Goal: Information Seeking & Learning: Learn about a topic

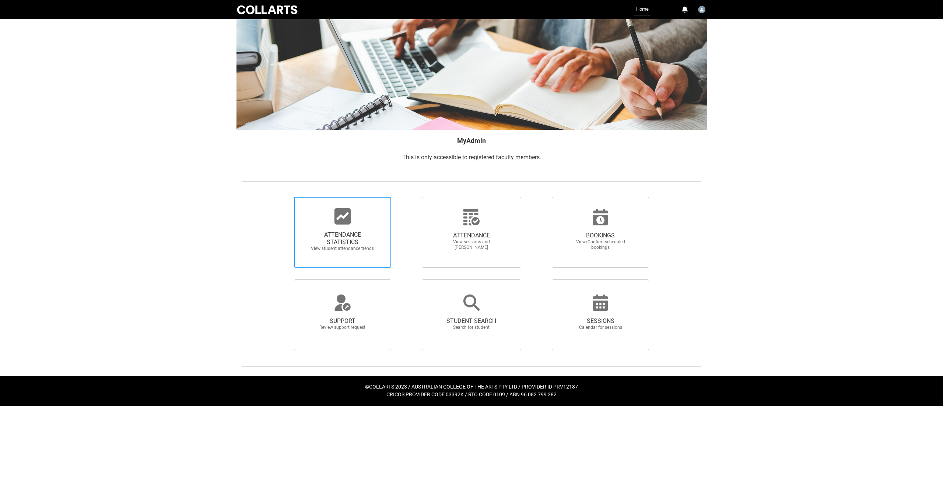
click at [355, 227] on span "ATTENDANCE STATISTICS View student attendance trends" at bounding box center [342, 241] width 71 height 32
click at [282, 197] on input "ATTENDANCE STATISTICS View student attendance trends" at bounding box center [281, 196] width 0 height 0
radio input "true"
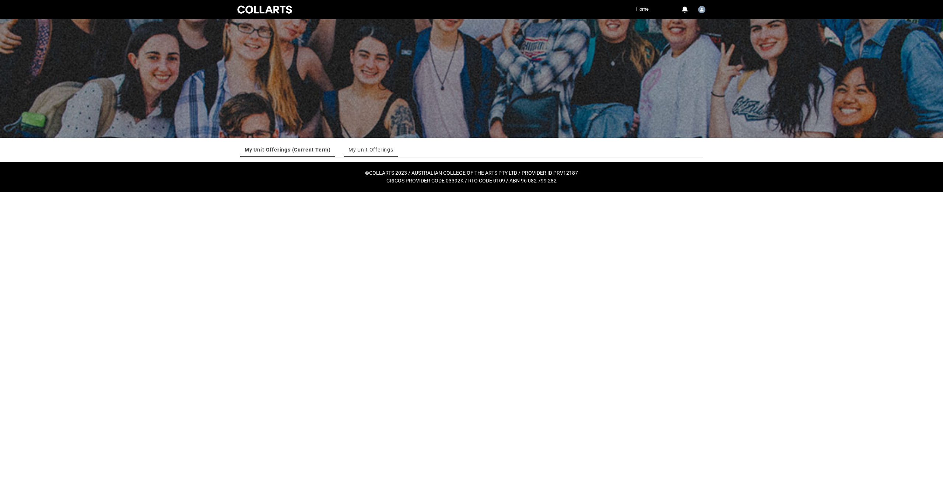
click at [382, 151] on link "My Unit Offerings" at bounding box center [371, 149] width 45 height 15
click at [281, 150] on link "My Unit Offerings (Current Term)" at bounding box center [287, 149] width 84 height 15
click at [370, 149] on link "My Unit Offerings" at bounding box center [371, 149] width 45 height 15
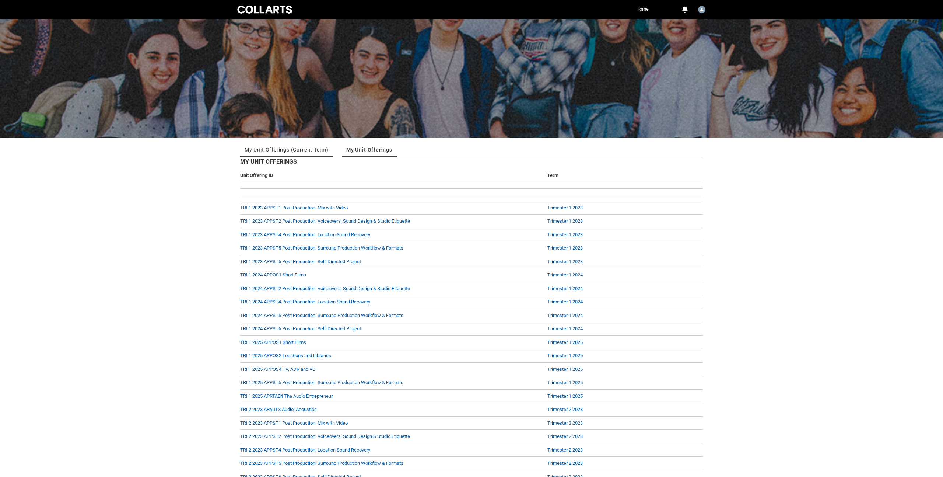
click at [306, 148] on link "My Unit Offerings (Current Term)" at bounding box center [287, 149] width 84 height 15
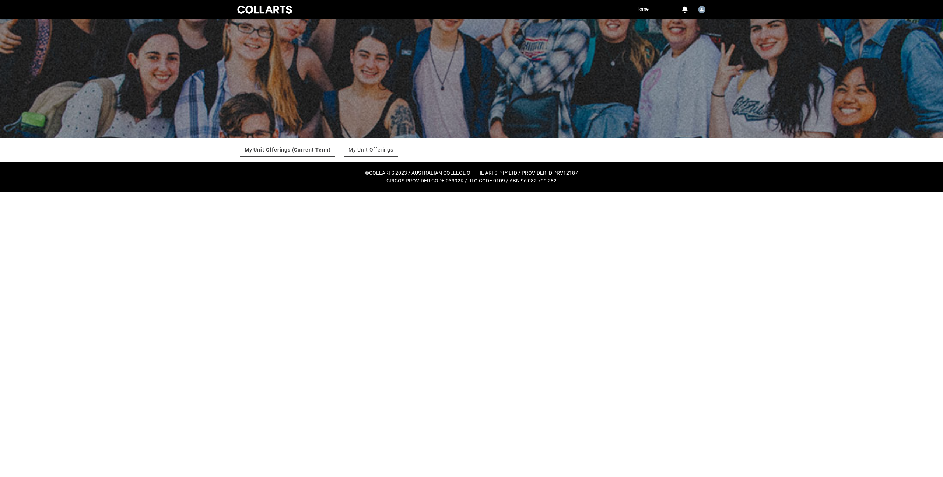
click at [385, 152] on link "My Unit Offerings" at bounding box center [371, 149] width 45 height 15
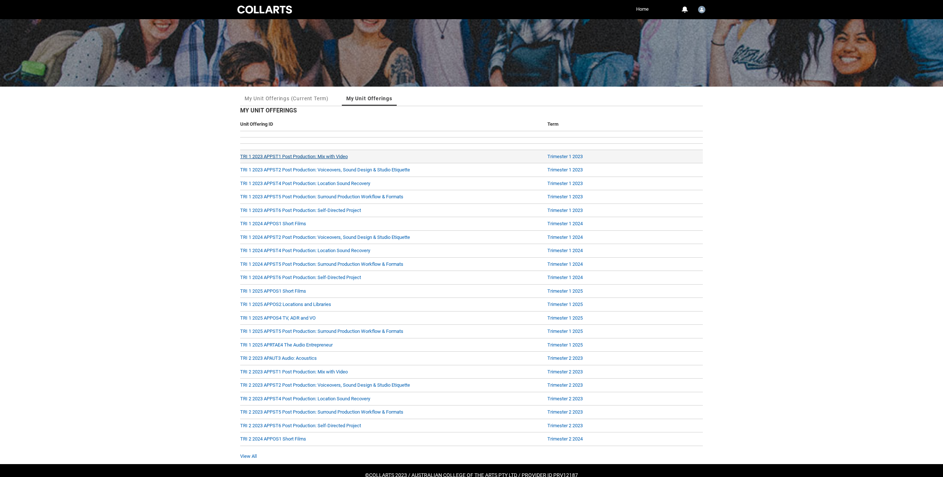
scroll to position [68, 0]
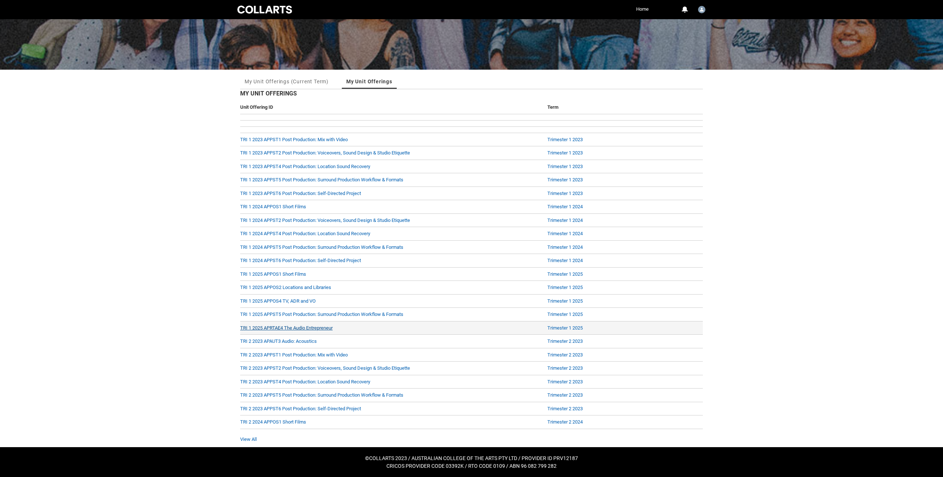
click at [297, 325] on link "TRI 1 2025 APRTAE4 The Audio Entrepreneur" at bounding box center [286, 328] width 92 height 6
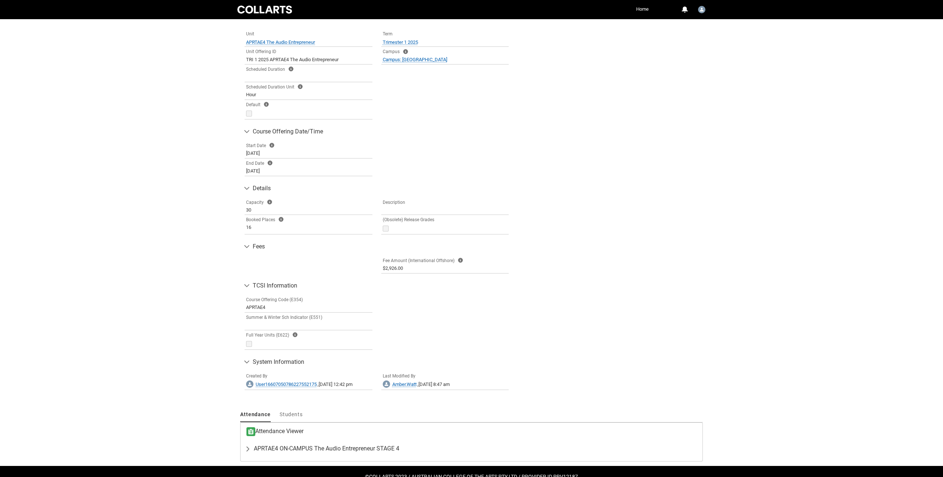
scroll to position [195, 0]
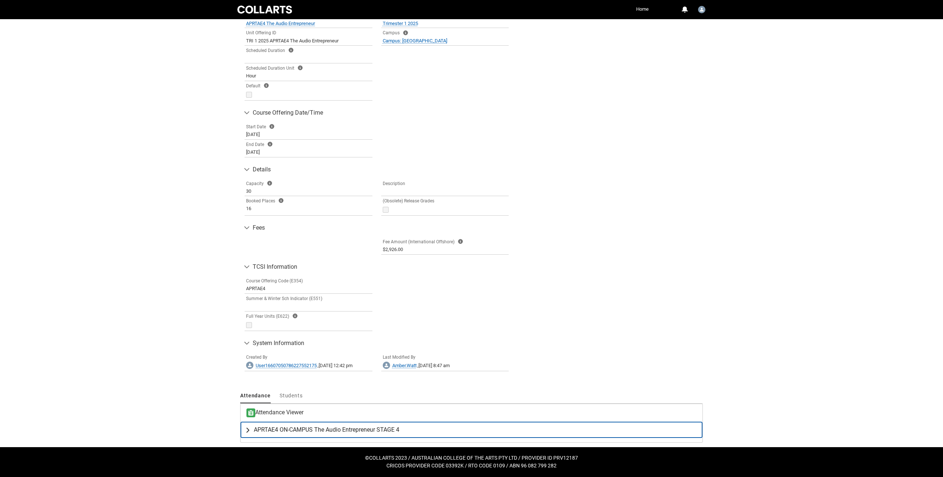
click at [251, 430] on lightning-primitive-icon "button" at bounding box center [249, 429] width 9 height 7
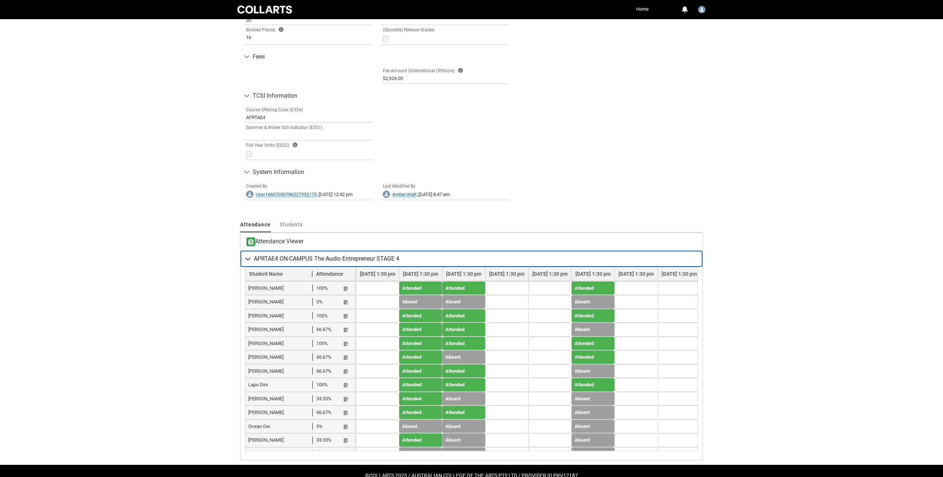
scroll to position [384, 0]
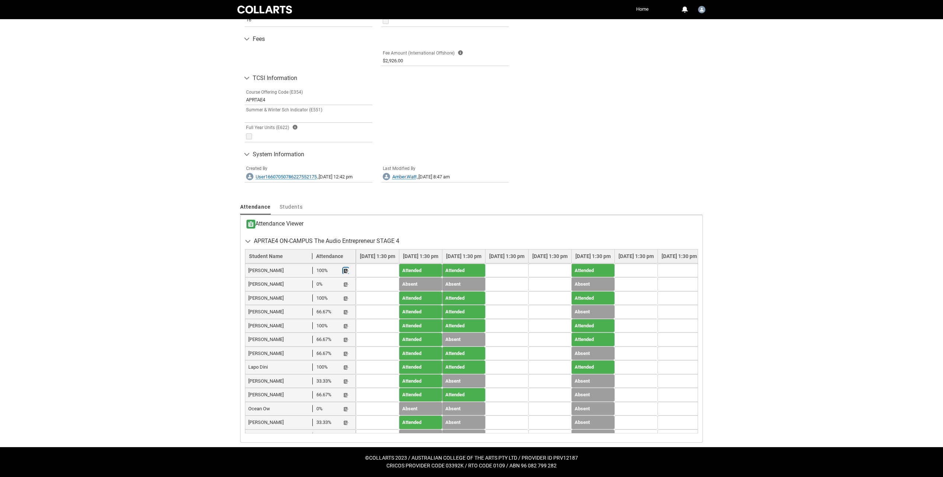
click at [347, 269] on lightning-primitive-icon "button" at bounding box center [345, 271] width 5 height 6
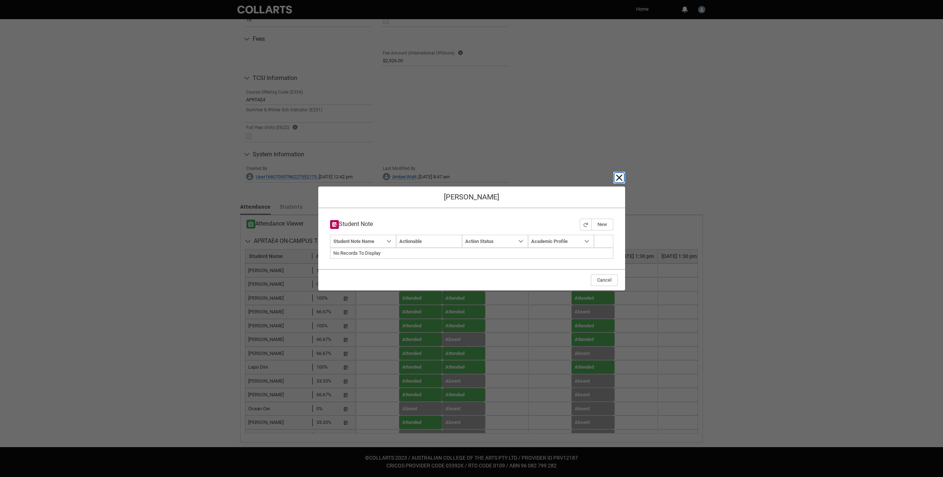
click at [620, 176] on lightning-primitive-icon "button" at bounding box center [619, 177] width 9 height 9
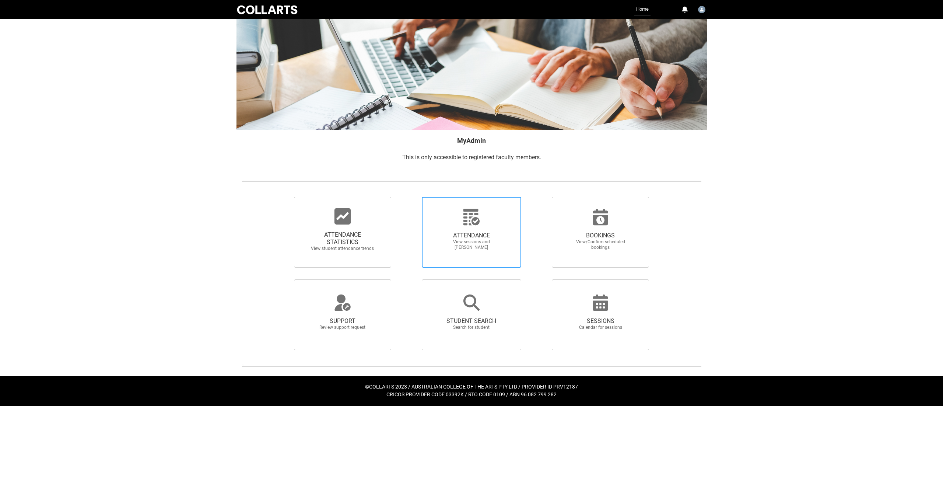
click at [461, 216] on div at bounding box center [471, 217] width 71 height 18
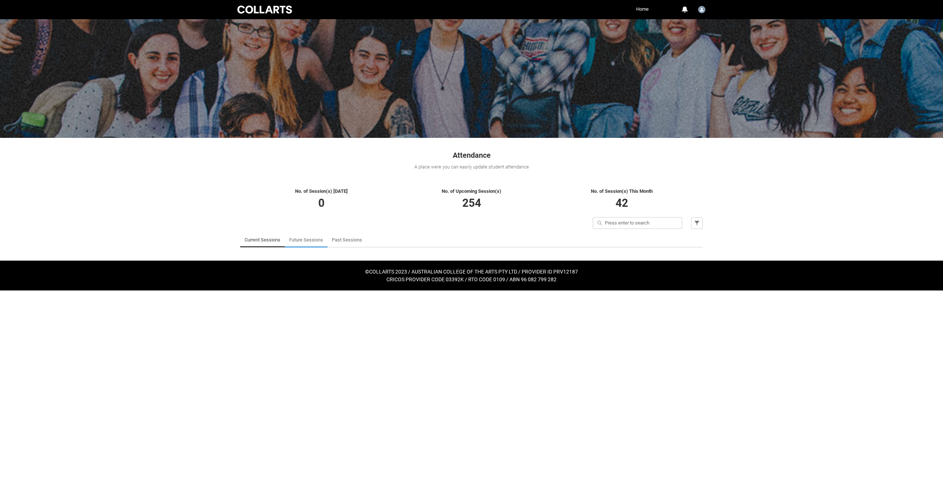
click at [314, 240] on link "Future Sessions" at bounding box center [306, 239] width 34 height 15
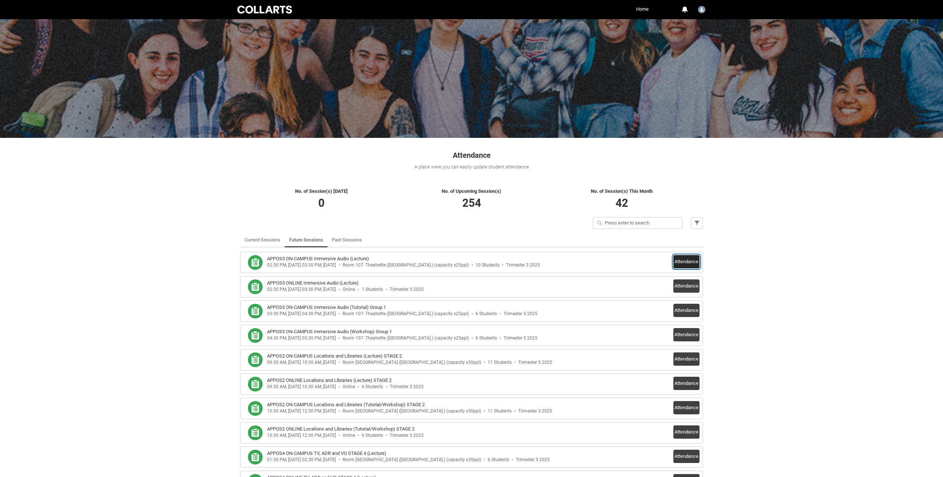
click at [684, 262] on button "Attendance" at bounding box center [686, 261] width 26 height 13
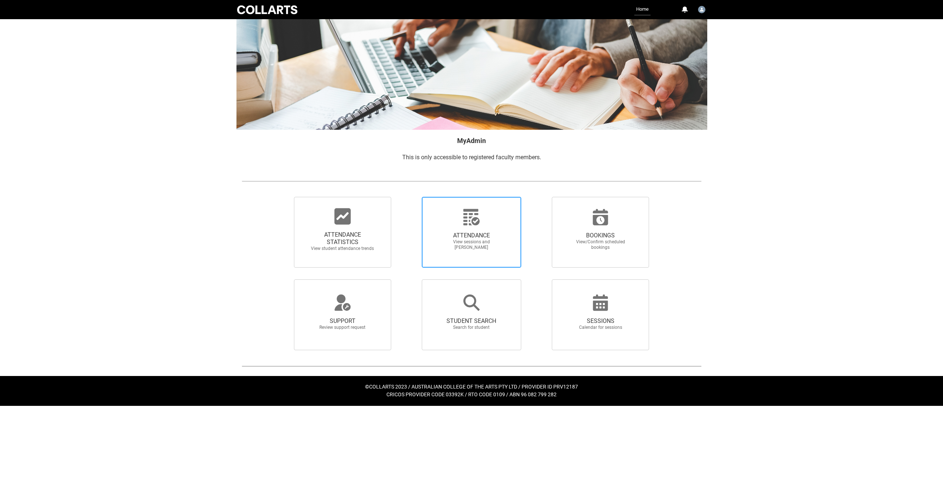
click at [467, 231] on span "ATTENDANCE View sessions and [PERSON_NAME]" at bounding box center [471, 241] width 71 height 30
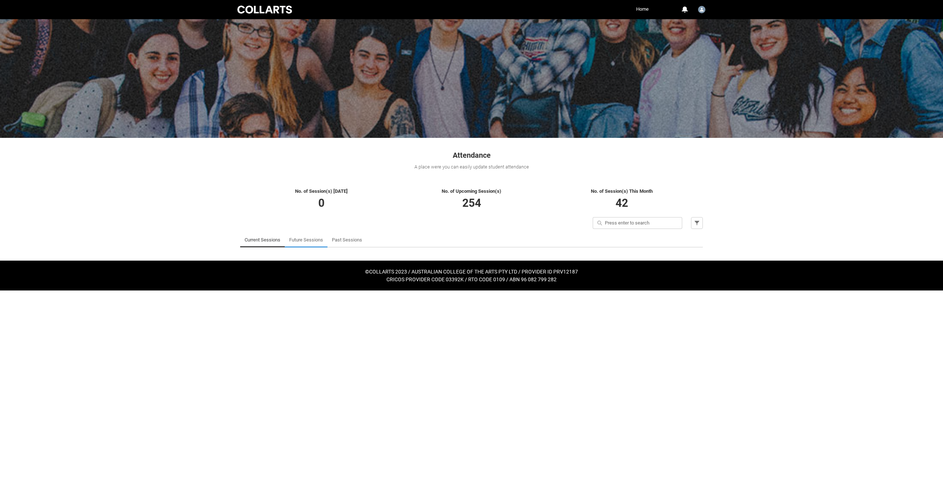
click at [312, 241] on link "Future Sessions" at bounding box center [306, 239] width 34 height 15
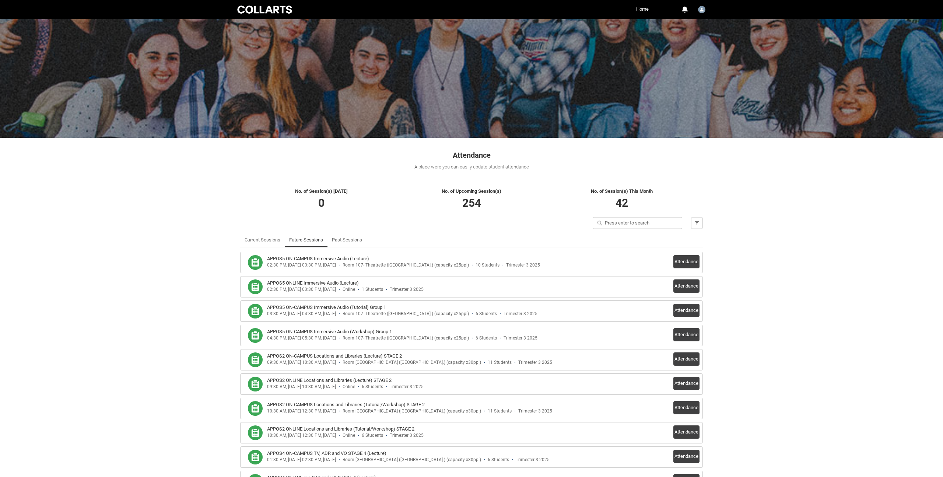
scroll to position [80, 0]
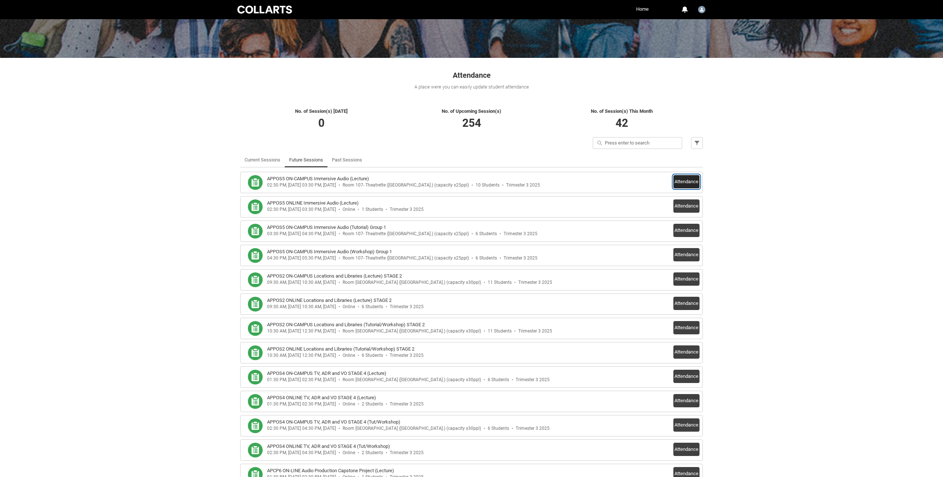
click at [694, 182] on button "Attendance" at bounding box center [686, 181] width 26 height 13
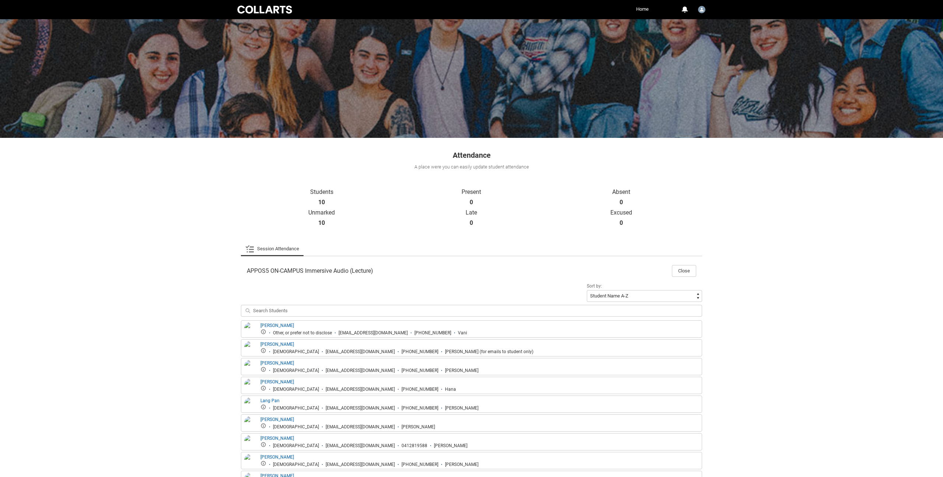
scroll to position [74, 0]
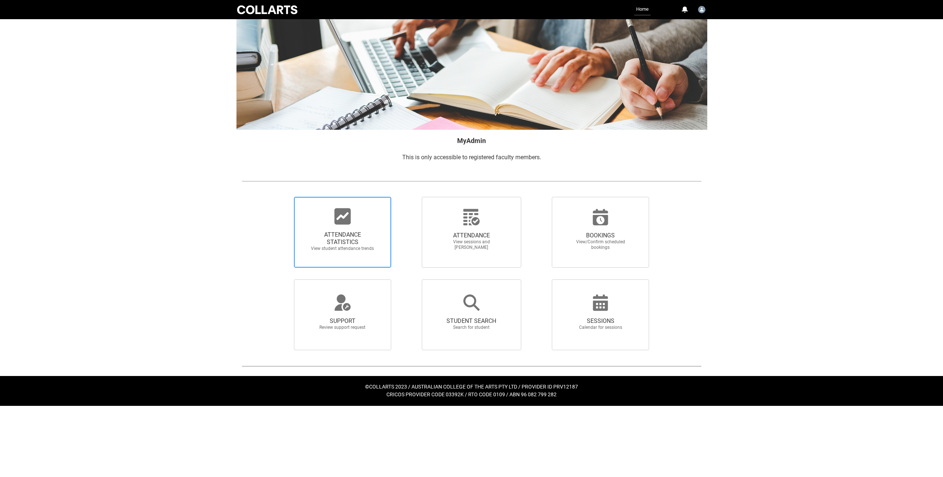
click at [344, 228] on span "ATTENDANCE STATISTICS View student attendance trends" at bounding box center [342, 241] width 71 height 32
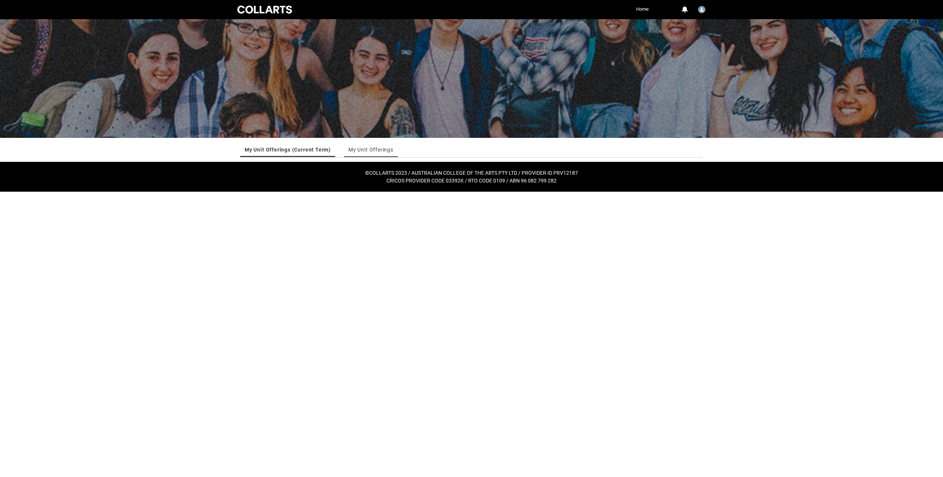
click at [363, 151] on link "My Unit Offerings" at bounding box center [371, 149] width 45 height 15
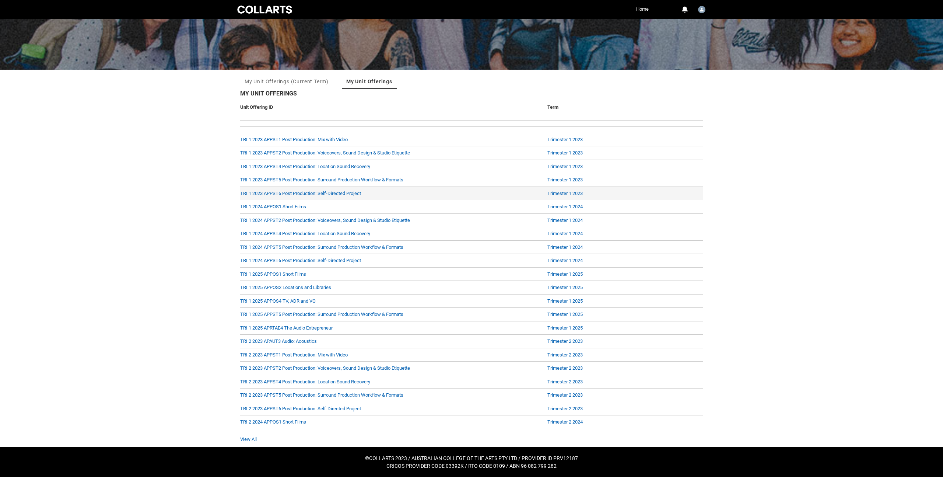
scroll to position [68, 0]
click at [327, 139] on link "TRI 1 2023 APPST1 Post Production: Mix with Video" at bounding box center [294, 140] width 108 height 6
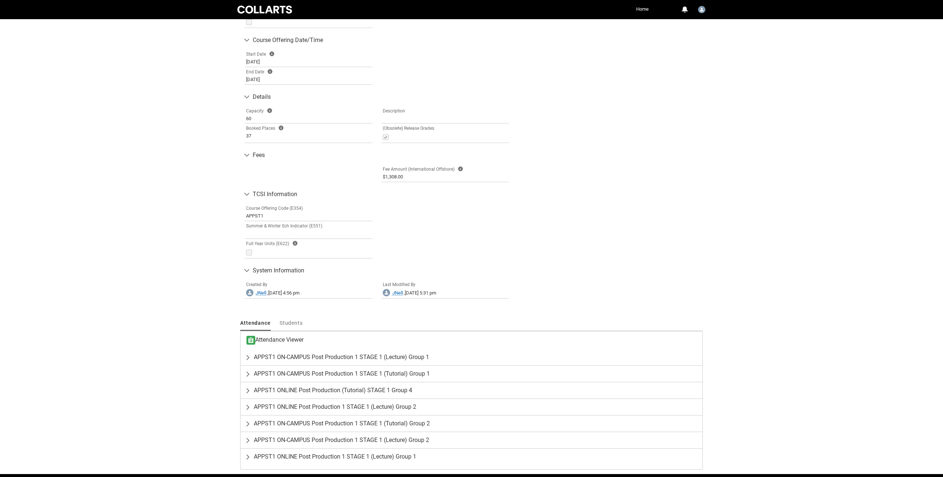
scroll to position [295, 0]
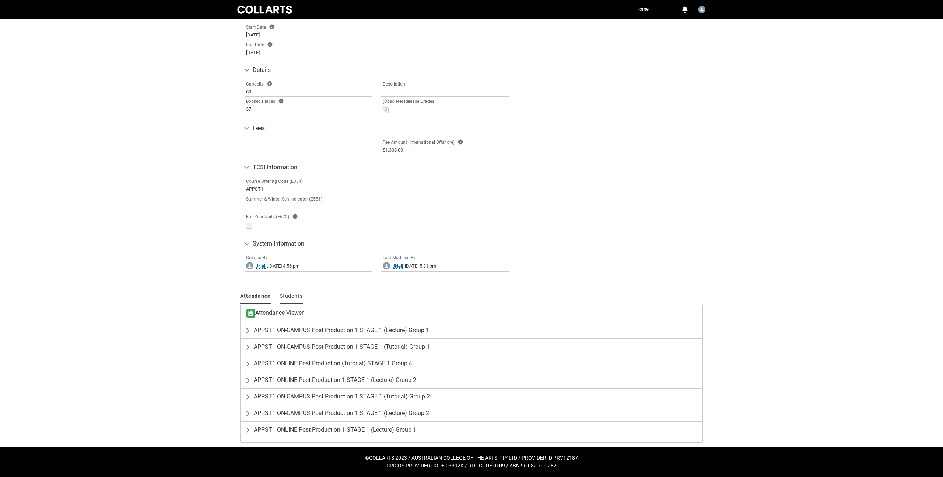
click at [295, 299] on link "Students" at bounding box center [291, 296] width 23 height 14
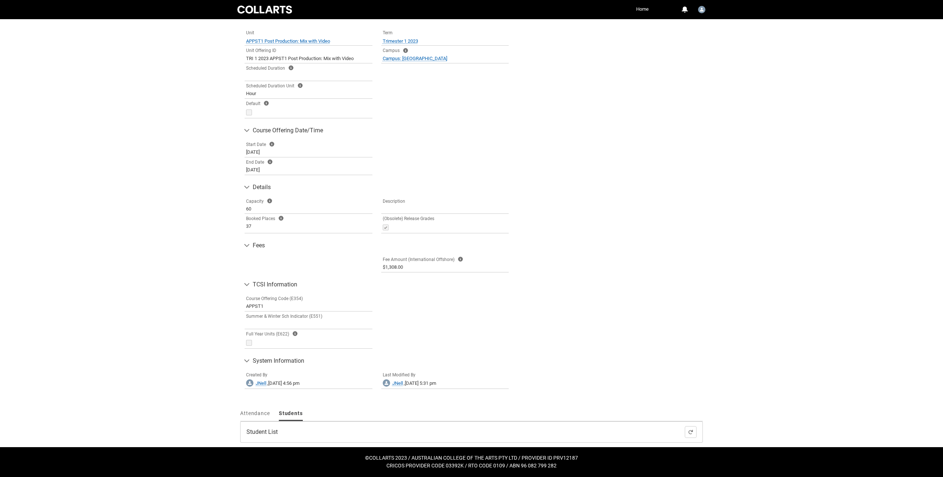
scroll to position [293, 0]
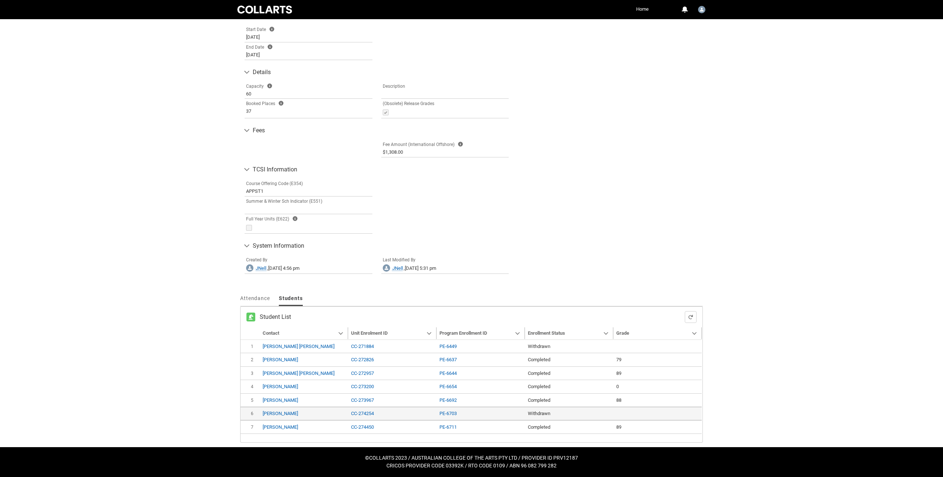
type input "240"
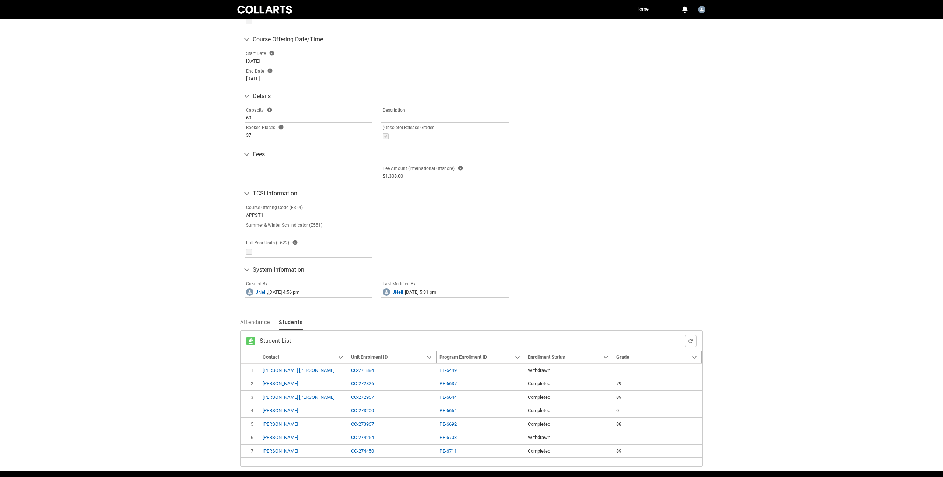
scroll to position [279, 0]
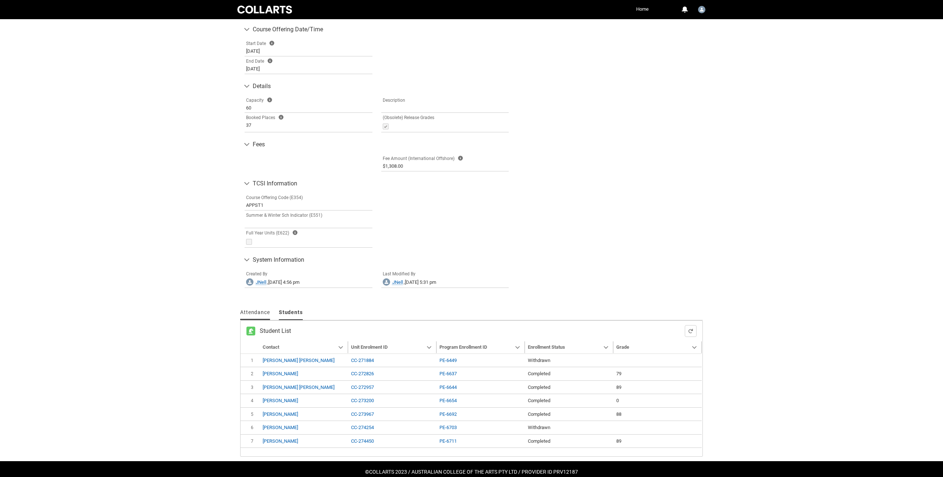
click at [255, 312] on span "Attendance" at bounding box center [255, 312] width 30 height 6
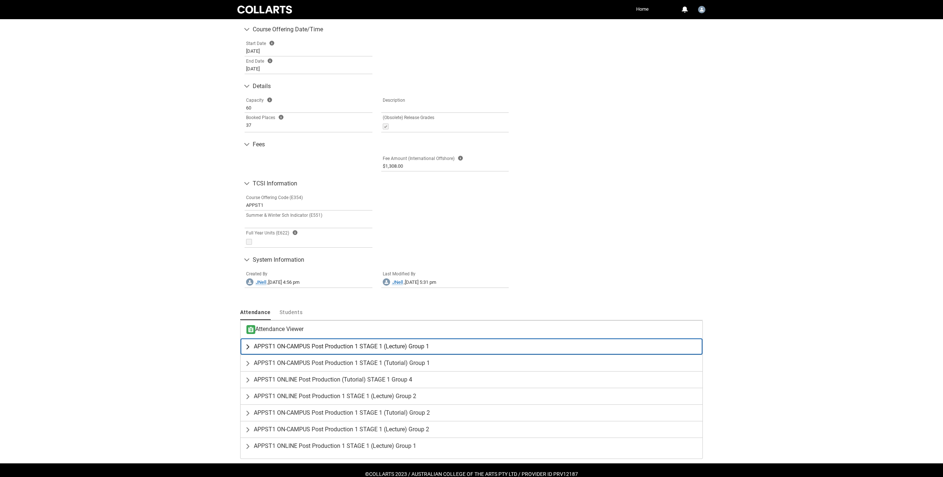
click at [262, 346] on span "APPST1 ON-CAMPUS Post Production 1 STAGE 1 (Lecture) Group 1" at bounding box center [341, 346] width 175 height 7
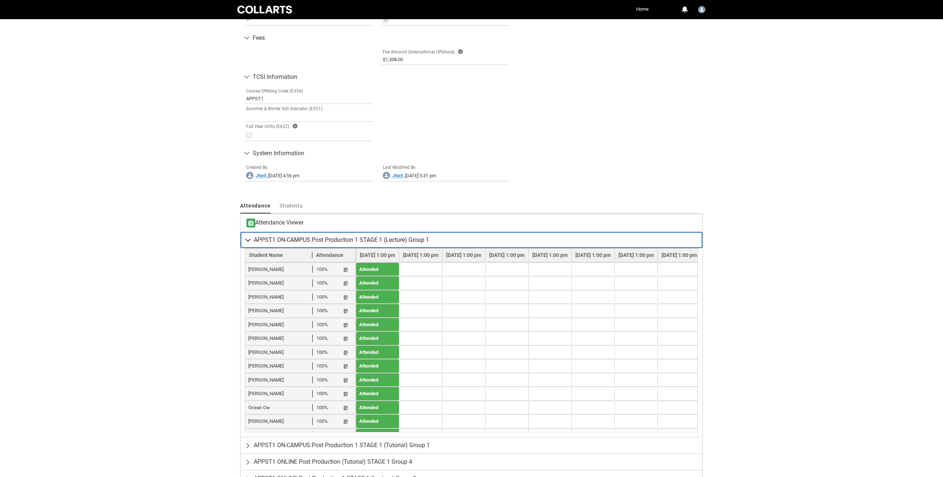
scroll to position [483, 0]
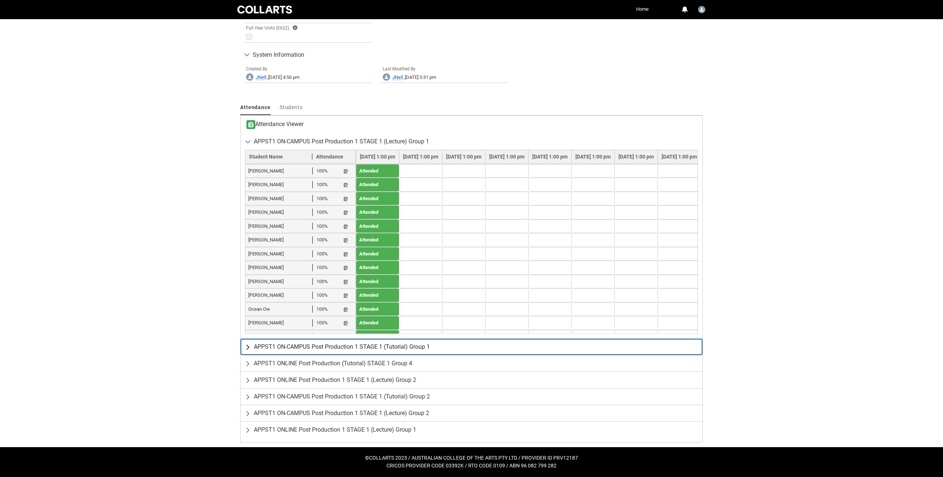
click at [249, 346] on lightning-primitive-icon "button" at bounding box center [249, 346] width 9 height 7
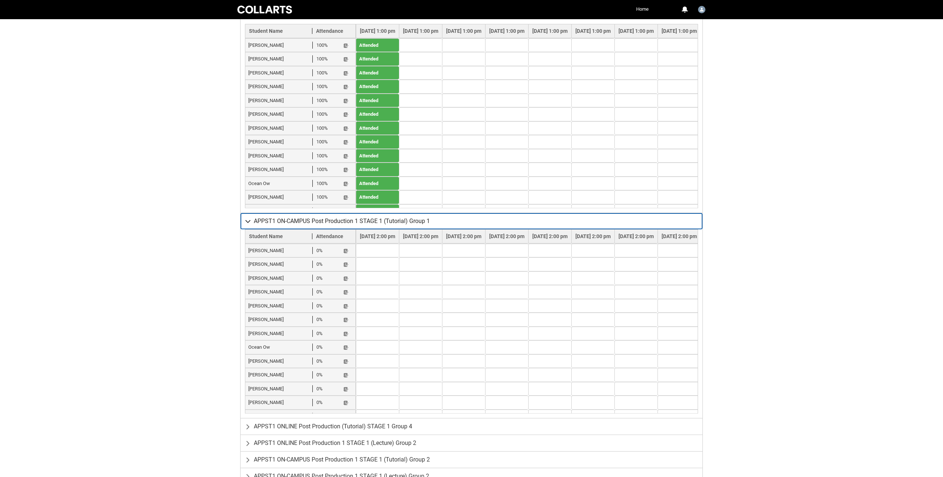
scroll to position [627, 0]
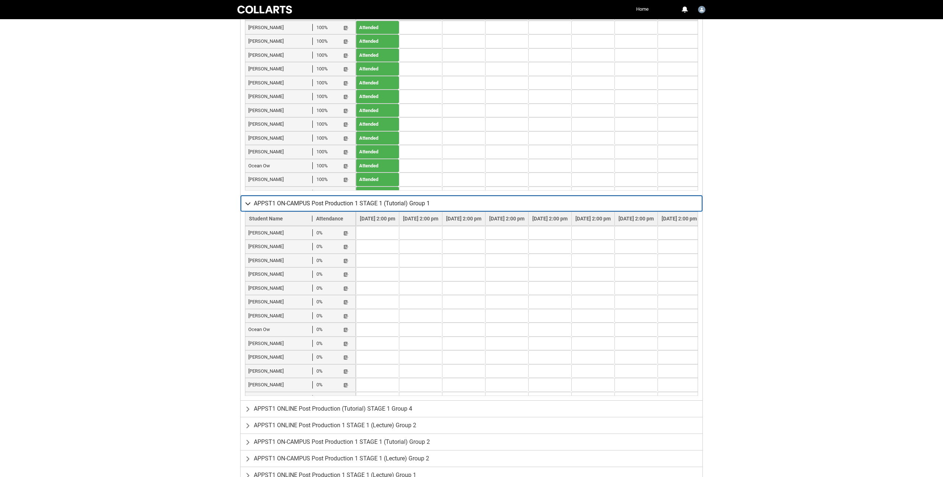
click at [246, 203] on lightning-primitive-icon "button" at bounding box center [249, 203] width 9 height 7
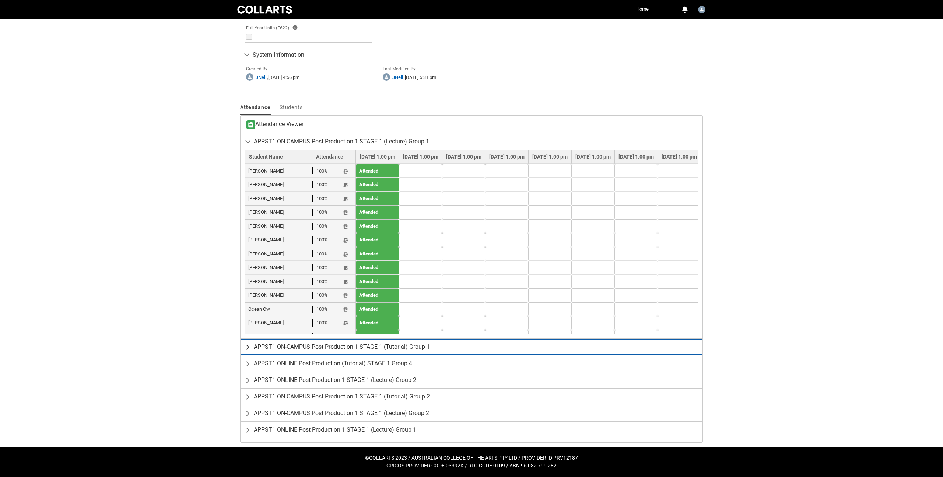
scroll to position [483, 0]
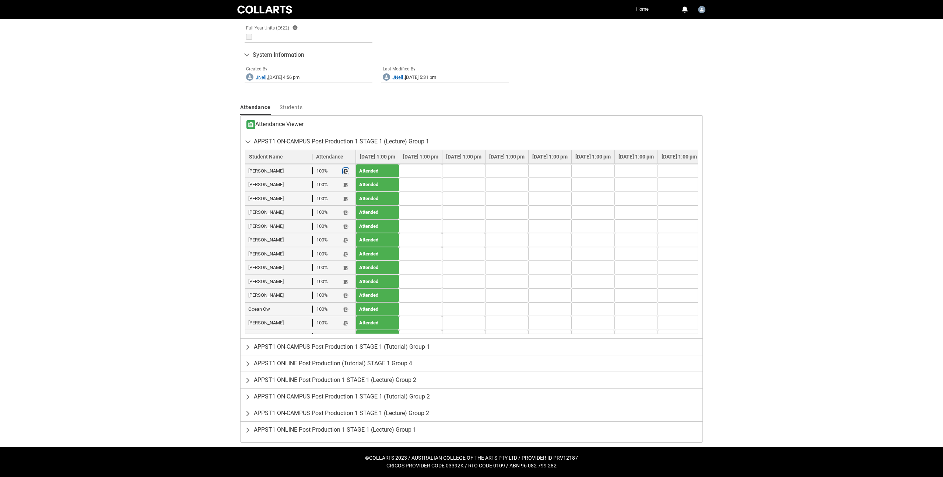
click at [347, 170] on lightning-primitive-icon "button" at bounding box center [345, 171] width 5 height 6
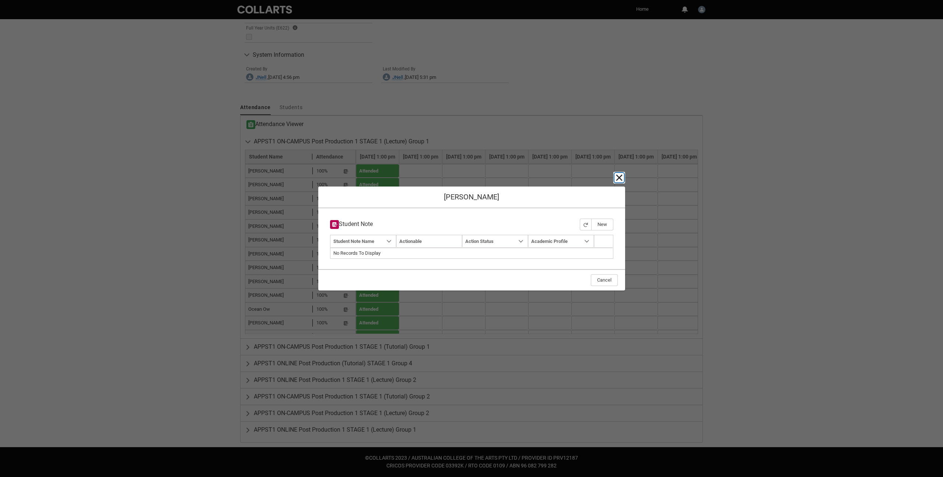
click at [619, 181] on lightning-primitive-icon "button" at bounding box center [619, 177] width 9 height 9
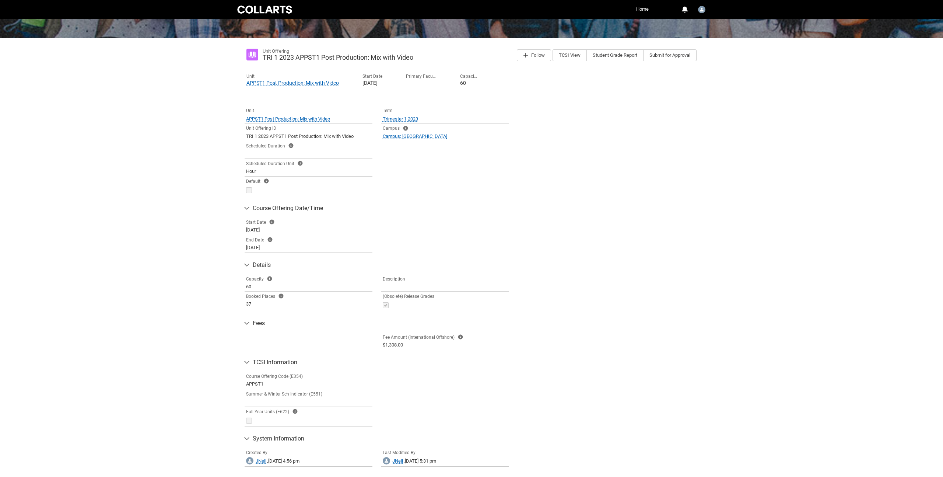
scroll to position [97, 0]
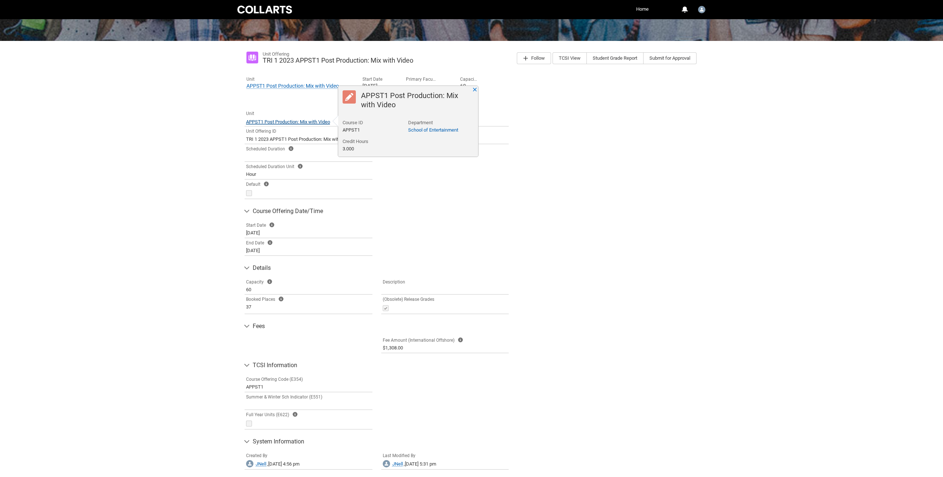
click at [312, 122] on span "APPST1 Post Production: Mix with Video" at bounding box center [288, 122] width 84 height 6
